Goal: Information Seeking & Learning: Learn about a topic

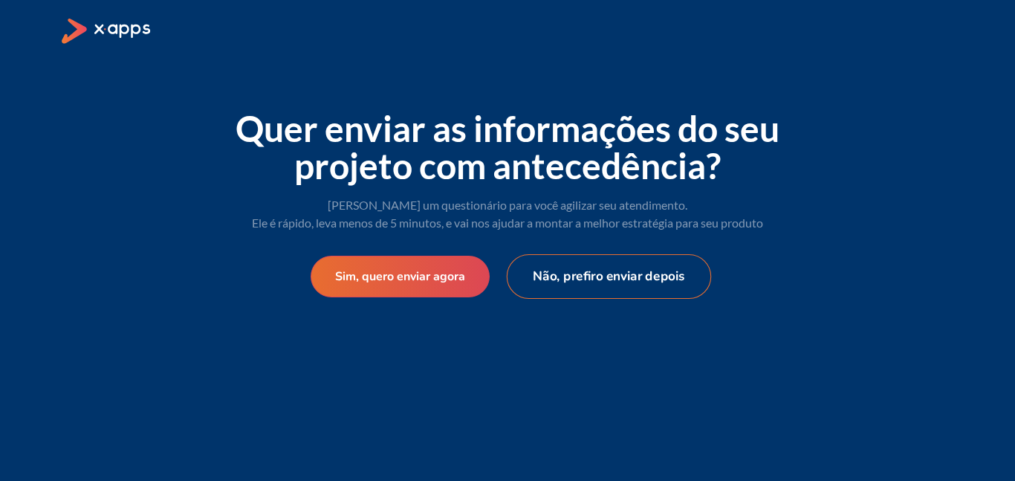
click at [580, 278] on button "Não, prefiro enviar depois" at bounding box center [609, 276] width 205 height 45
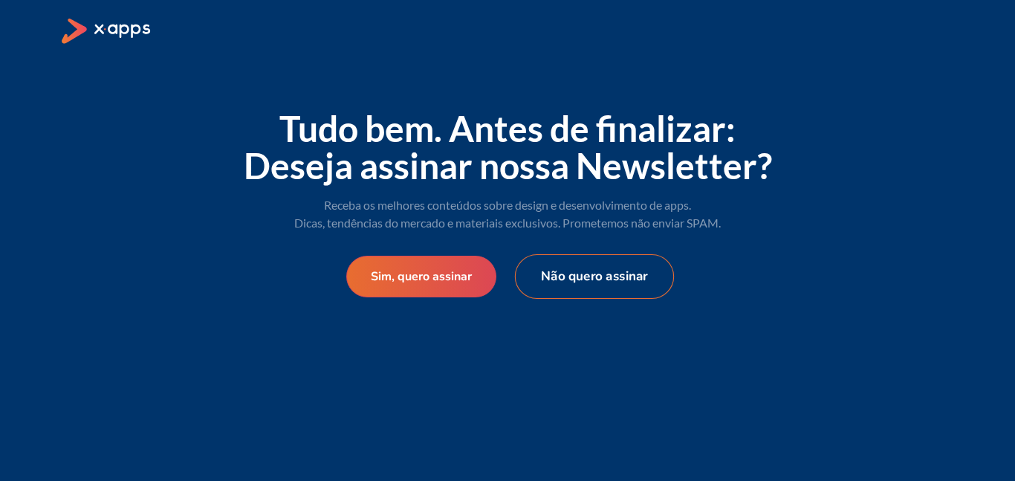
click at [596, 264] on button "Não quero assinar" at bounding box center [594, 276] width 159 height 45
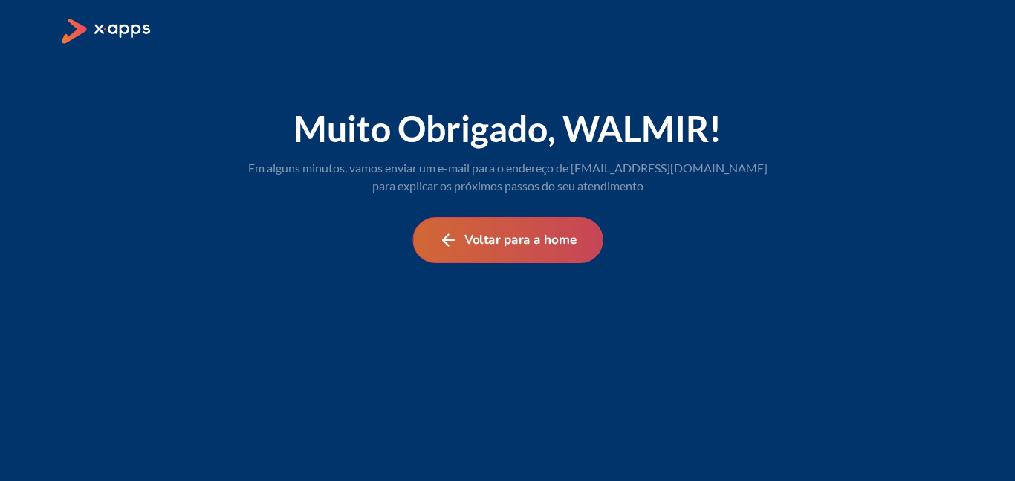
click at [458, 247] on button "Voltar para a home" at bounding box center [507, 240] width 190 height 46
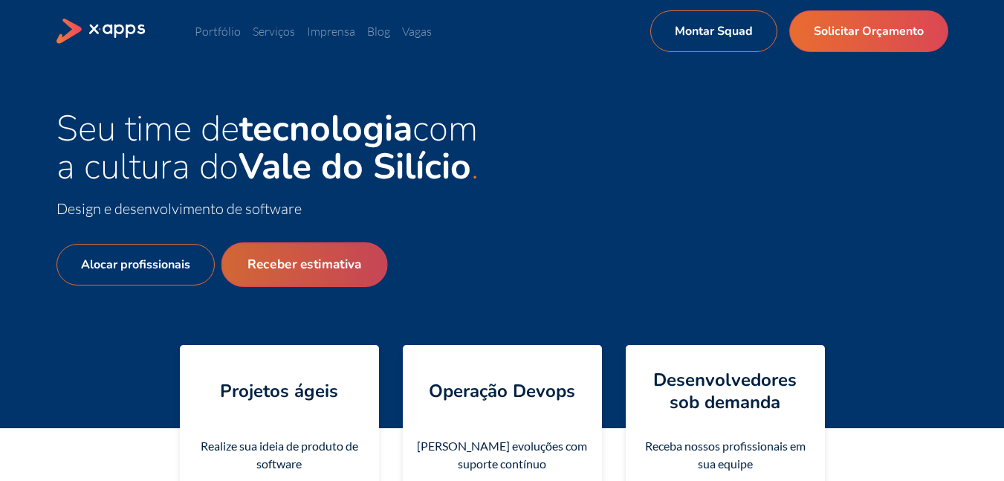
click at [316, 259] on link "Receber estimativa" at bounding box center [304, 264] width 166 height 45
select select "BR"
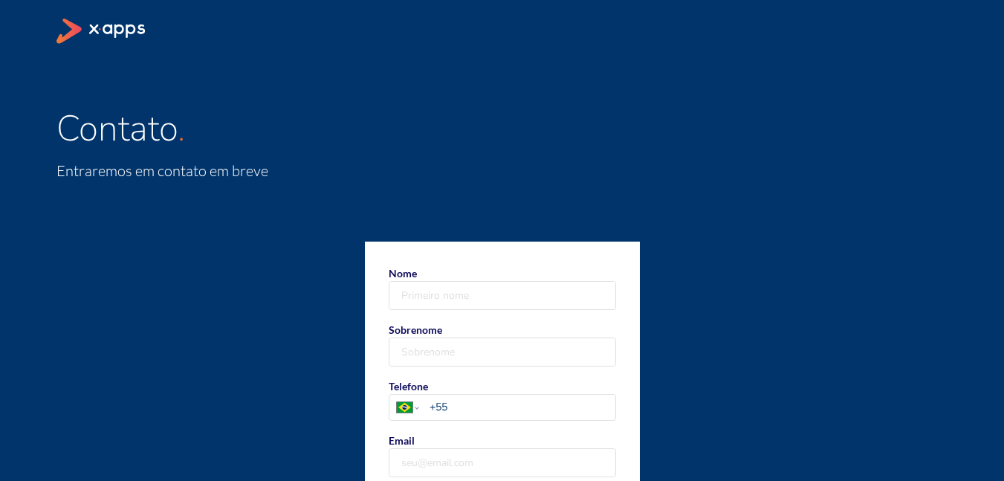
click at [68, 154] on div "Contato Entraremos em contato em breve" at bounding box center [162, 146] width 212 height 72
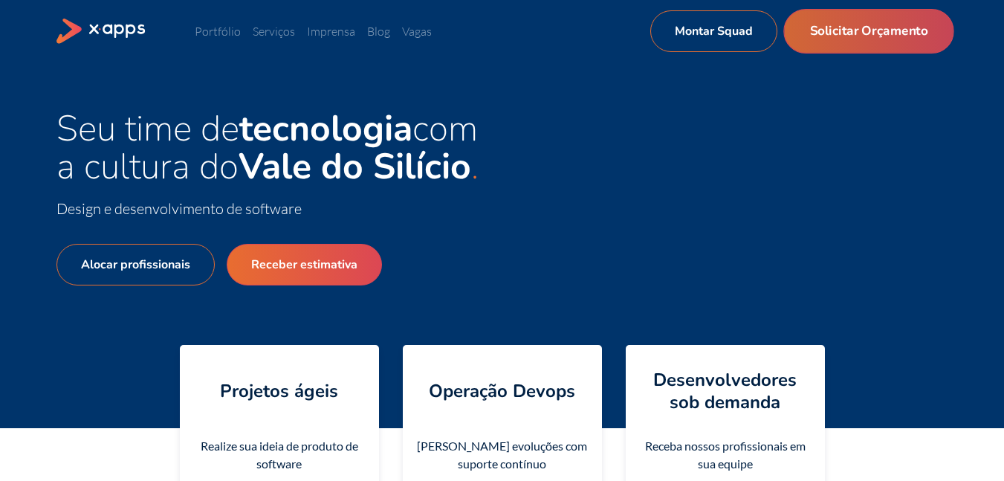
click at [856, 33] on link "Solicitar Orçamento" at bounding box center [868, 31] width 170 height 45
select select "BR"
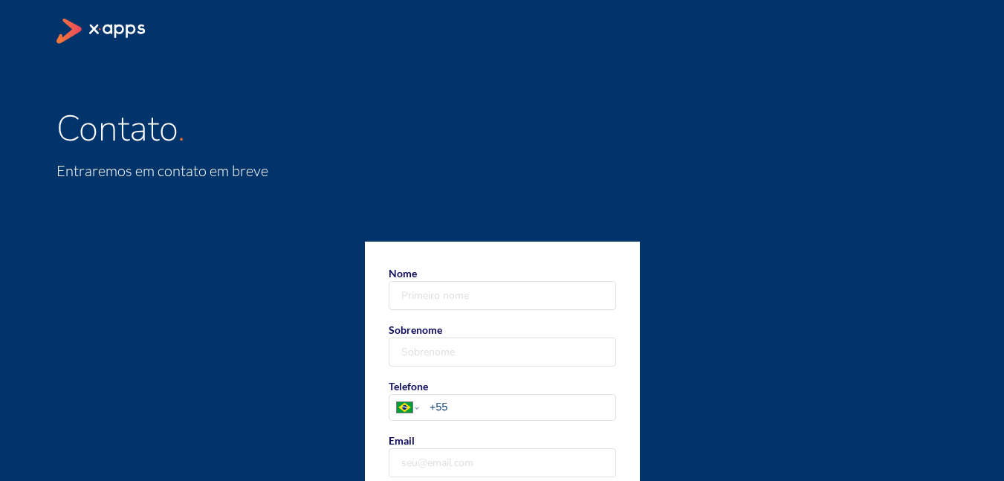
click at [640, 118] on div "Contato Entraremos em contato em breve" at bounding box center [501, 146] width 891 height 72
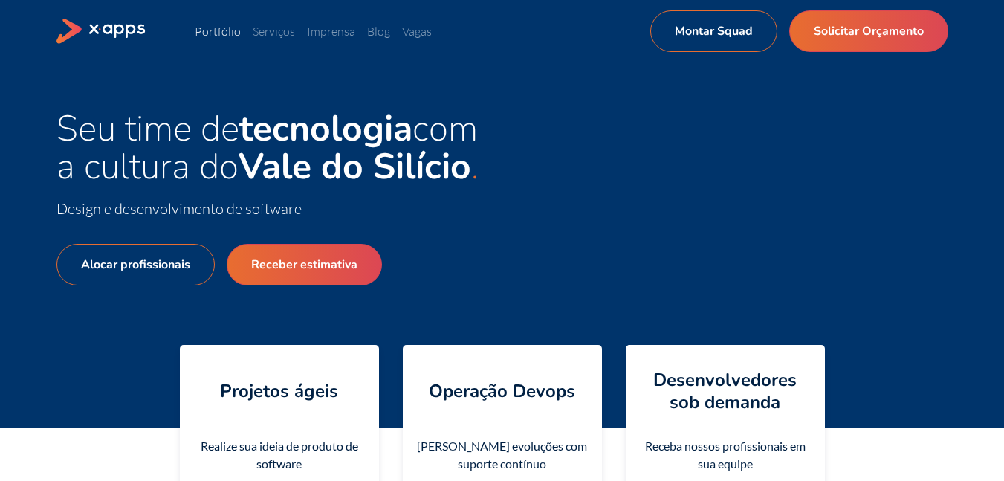
click at [226, 26] on link "Portfólio" at bounding box center [218, 31] width 46 height 15
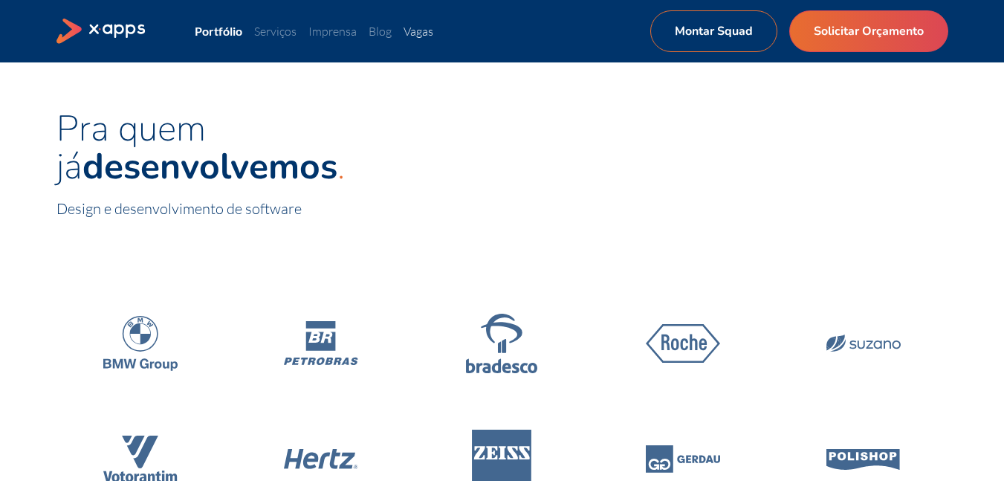
click at [425, 33] on link "Vagas" at bounding box center [418, 31] width 30 height 15
